Goal: Task Accomplishment & Management: Complete application form

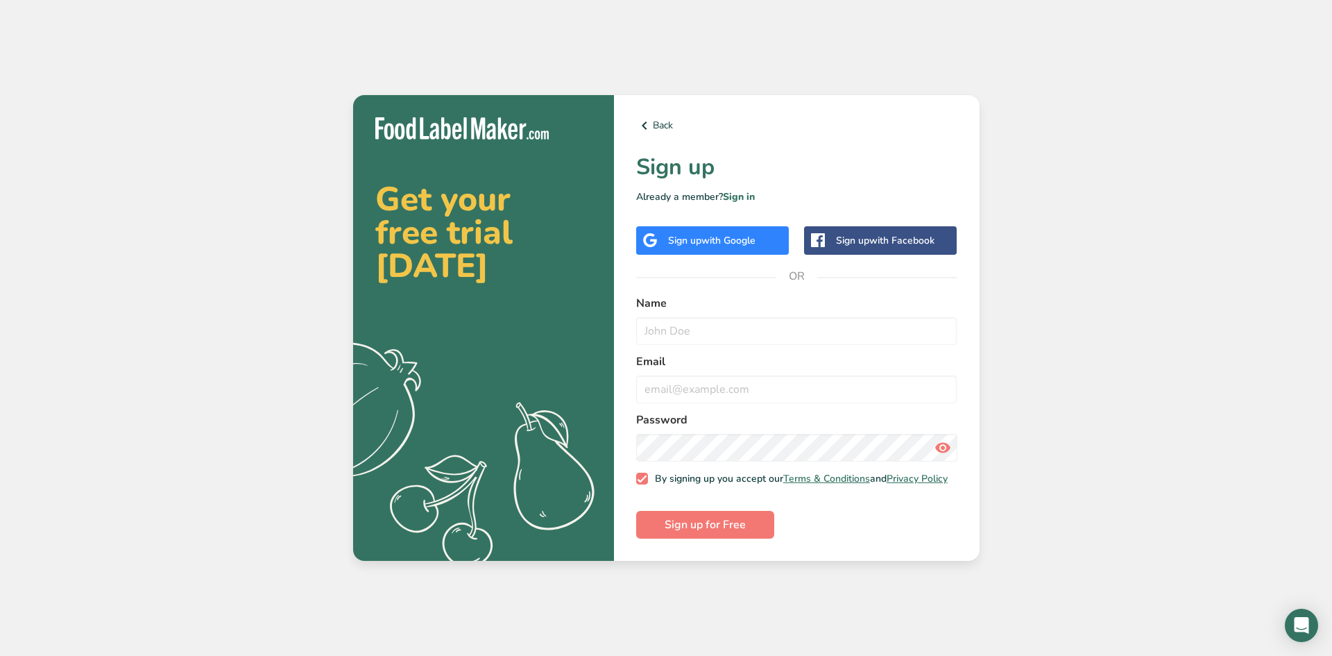
click at [760, 238] on div "Sign up with Google" at bounding box center [712, 240] width 153 height 28
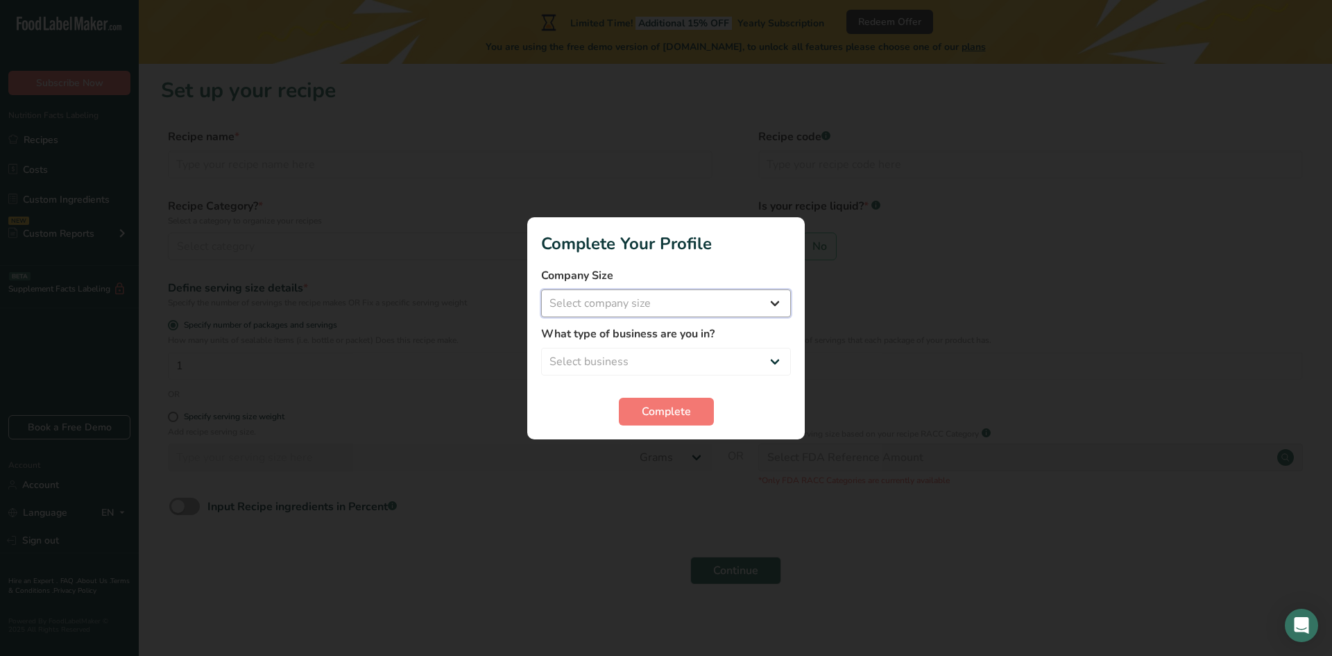
click at [758, 305] on select "Select company size Fewer than 10 Employees 10 to 50 Employees 51 to 500 Employ…" at bounding box center [666, 303] width 250 height 28
select select "1"
click at [541, 289] on select "Select company size Fewer than 10 Employees 10 to 50 Employees 51 to 500 Employ…" at bounding box center [666, 303] width 250 height 28
click at [751, 363] on select "Select business Packaged Food Manufacturer Restaurant & Cafe Bakery Meal Plans …" at bounding box center [666, 362] width 250 height 28
select select "1"
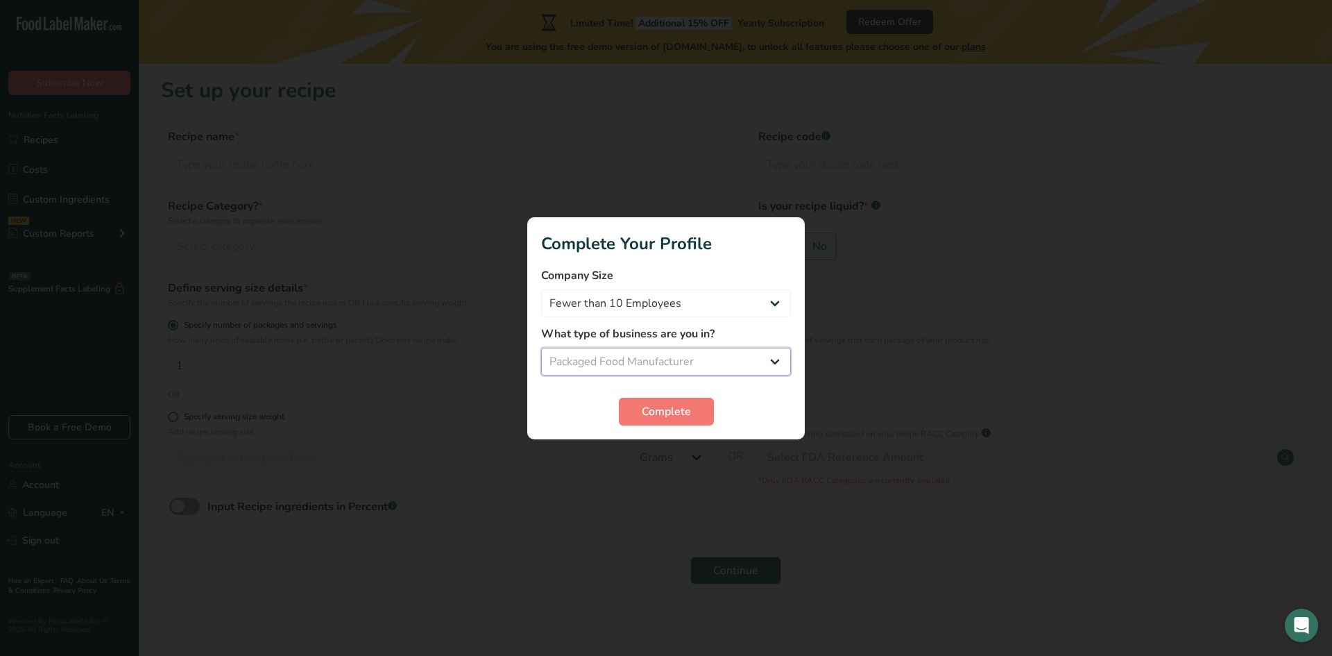
click at [541, 348] on select "Select business Packaged Food Manufacturer Restaurant & Cafe Bakery Meal Plans …" at bounding box center [666, 362] width 250 height 28
click at [672, 412] on span "Complete" at bounding box center [666, 411] width 49 height 17
